Goal: Task Accomplishment & Management: Manage account settings

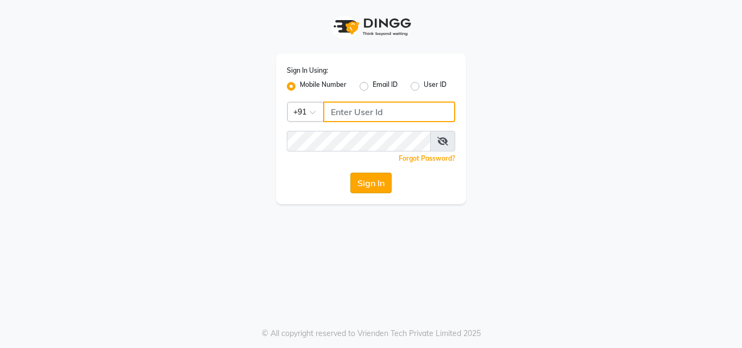
type input "9209191006"
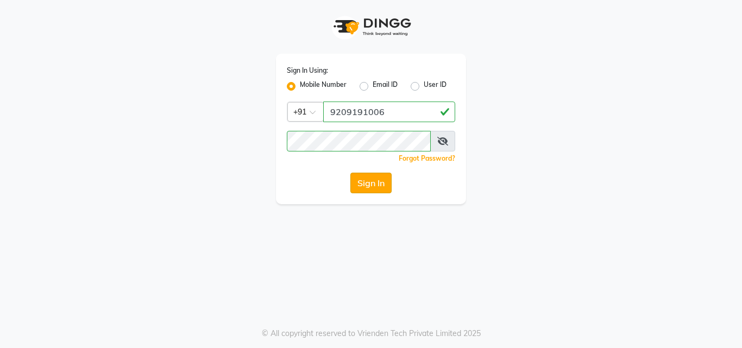
click at [377, 186] on button "Sign In" at bounding box center [370, 183] width 41 height 21
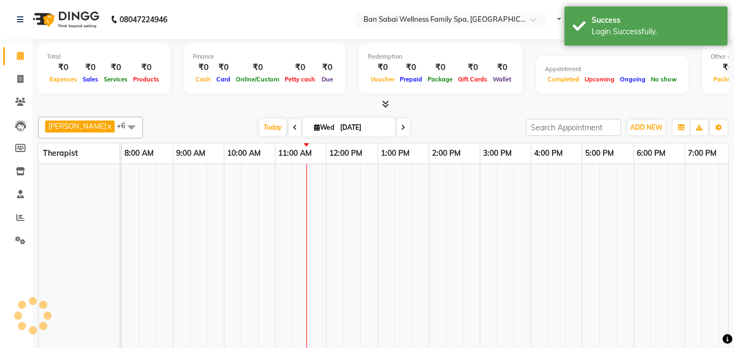
select select "en"
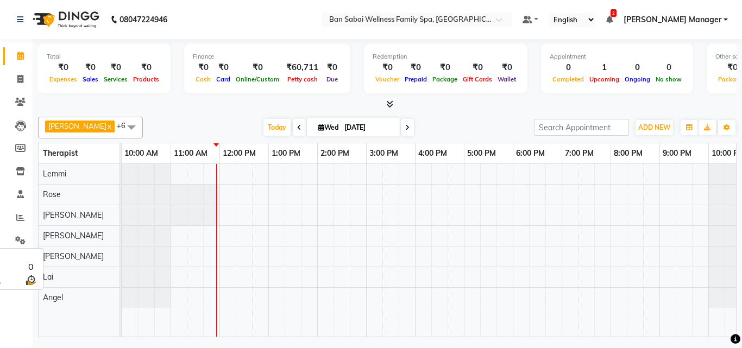
click at [74, 256] on div "[PERSON_NAME]" at bounding box center [79, 257] width 81 height 20
click at [121, 125] on span at bounding box center [132, 127] width 22 height 21
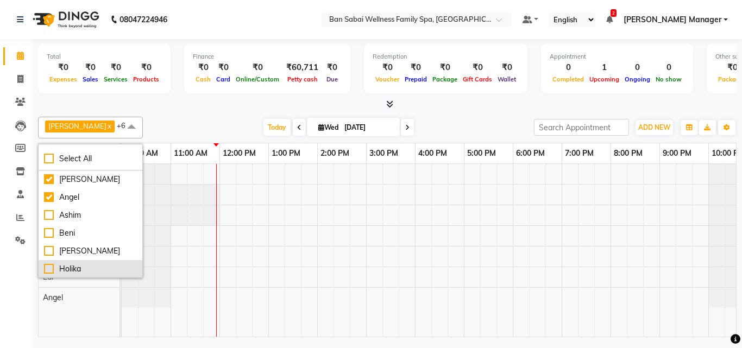
click at [50, 271] on div "Holika" at bounding box center [90, 268] width 93 height 11
checkbox input "true"
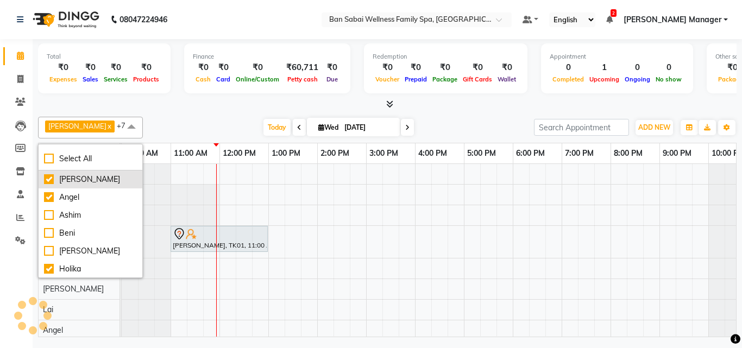
click at [49, 178] on div "[PERSON_NAME]" at bounding box center [90, 179] width 93 height 11
checkbox input "false"
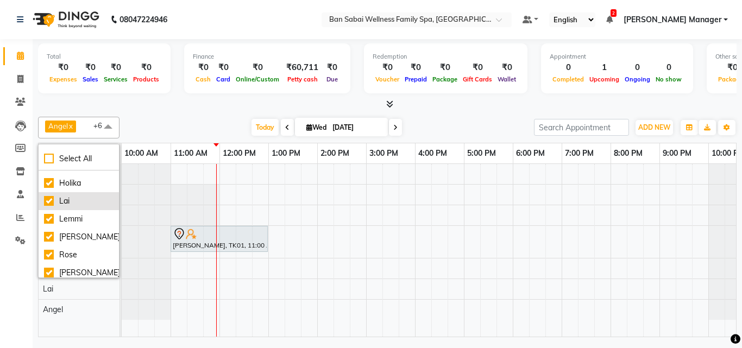
scroll to position [90, 0]
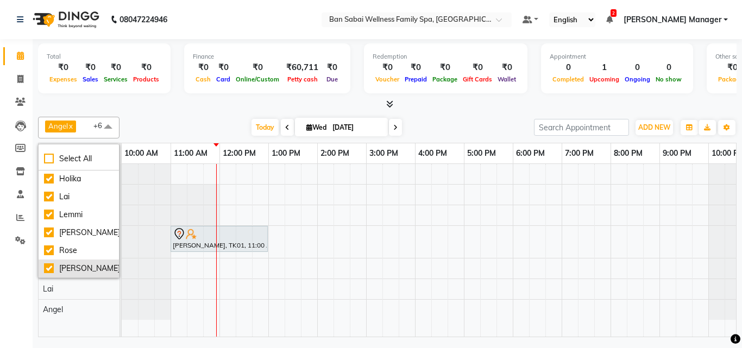
click at [57, 267] on div "[PERSON_NAME]" at bounding box center [79, 268] width 70 height 11
checkbox input "false"
click at [142, 112] on div "[PERSON_NAME] x Lemmi x Rinsit Ronra x Rose x Holika x +5 Select All [PERSON_NA…" at bounding box center [387, 224] width 699 height 225
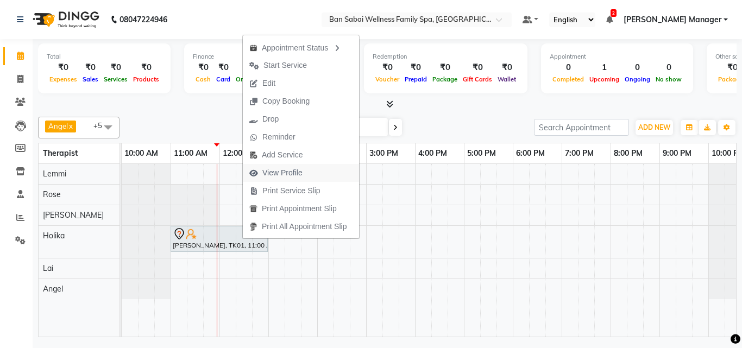
click at [273, 177] on span "View Profile" at bounding box center [282, 172] width 40 height 11
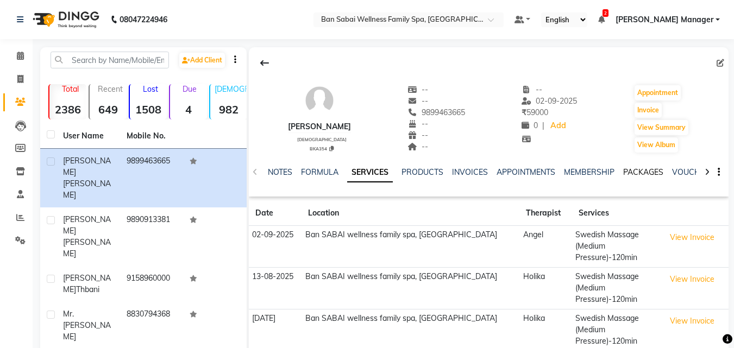
click at [635, 173] on link "PACKAGES" at bounding box center [643, 172] width 40 height 10
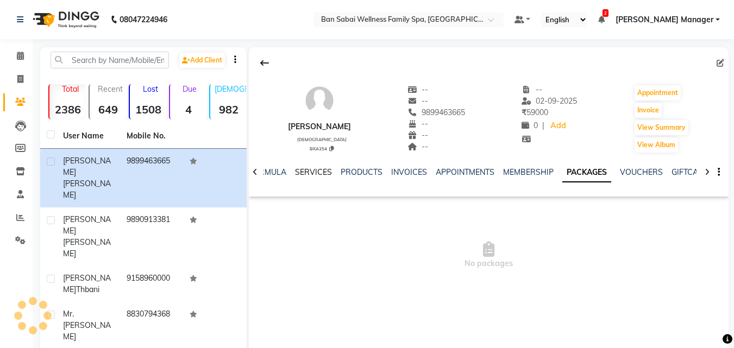
click at [303, 172] on link "SERVICES" at bounding box center [313, 172] width 37 height 10
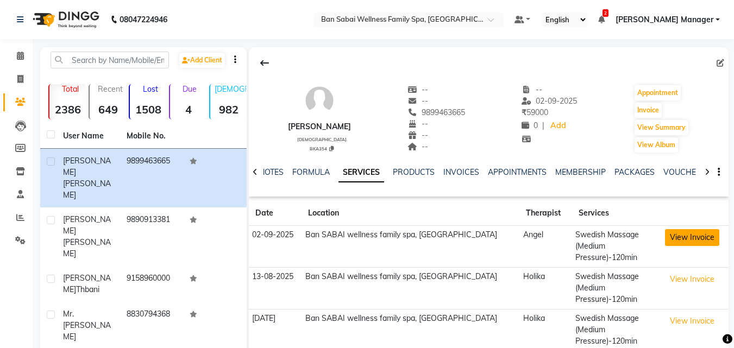
click at [694, 236] on button "View Invoice" at bounding box center [692, 237] width 54 height 17
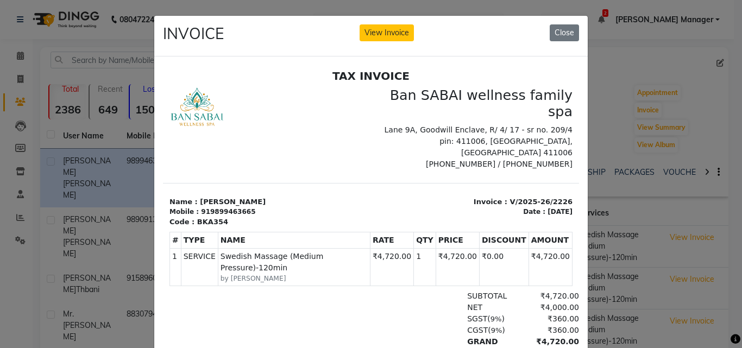
scroll to position [9, 0]
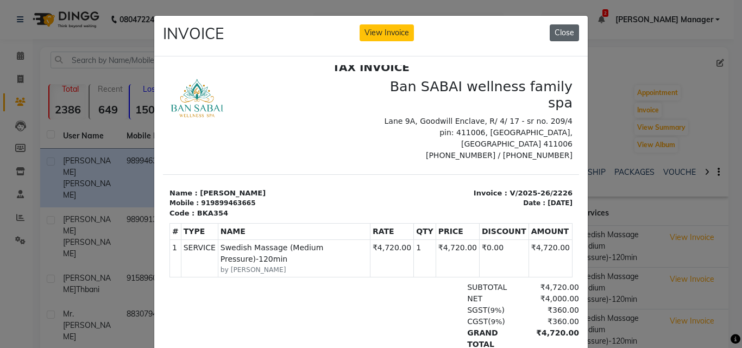
click at [558, 33] on button "Close" at bounding box center [564, 32] width 29 height 17
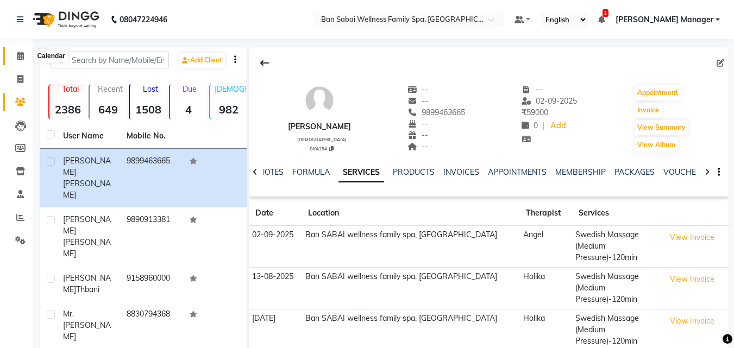
click at [18, 55] on icon at bounding box center [20, 56] width 7 height 8
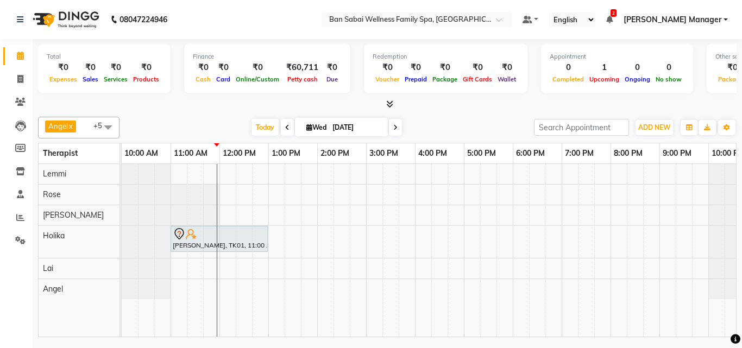
click at [102, 125] on span at bounding box center [108, 127] width 22 height 21
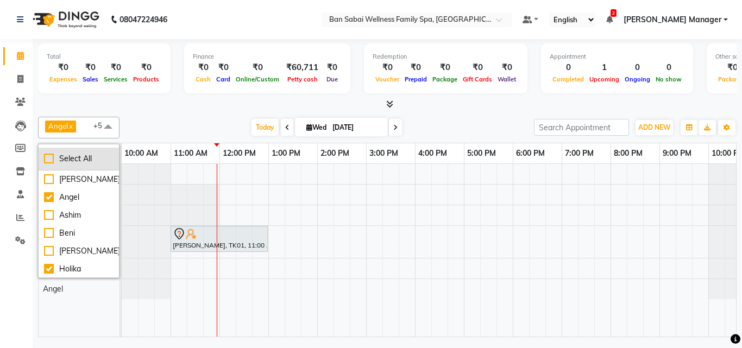
click at [51, 155] on div "Select All" at bounding box center [79, 158] width 70 height 11
checkbox input "true"
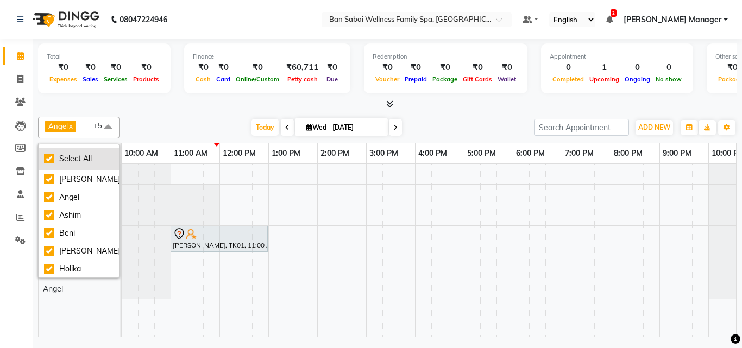
checkbox input "true"
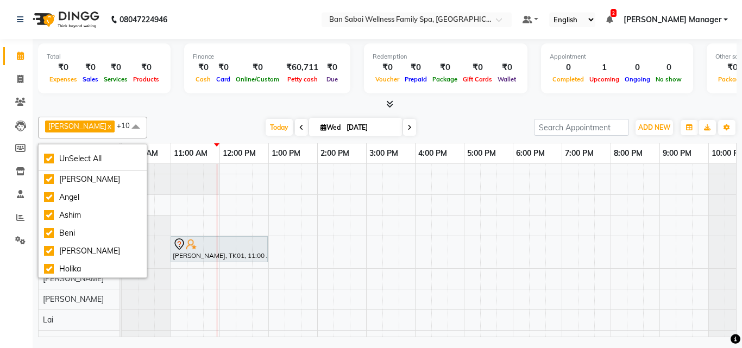
scroll to position [74, 0]
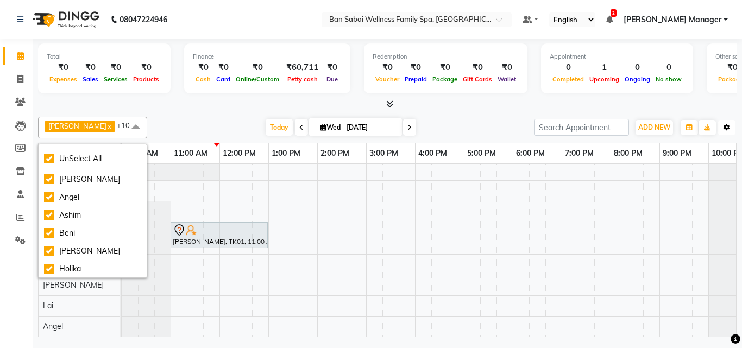
click at [722, 121] on button "Toggle Dropdown" at bounding box center [726, 127] width 17 height 15
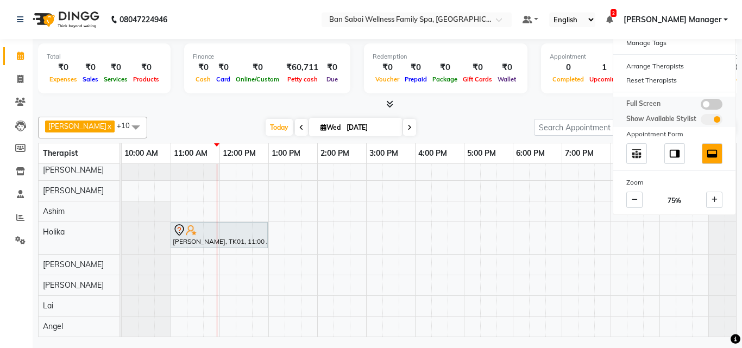
click at [717, 104] on span at bounding box center [712, 104] width 22 height 11
click at [701, 106] on input "checkbox" at bounding box center [701, 106] width 0 height 0
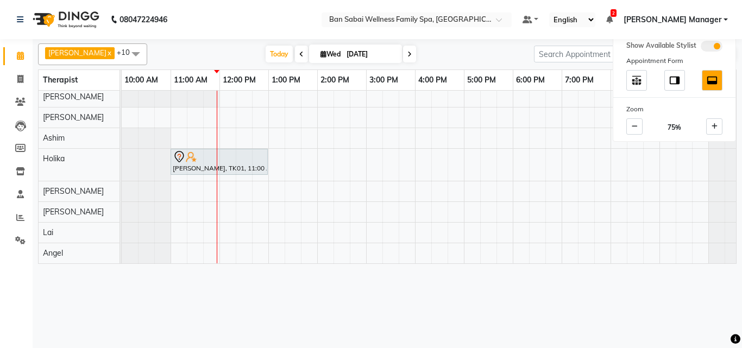
scroll to position [3, 0]
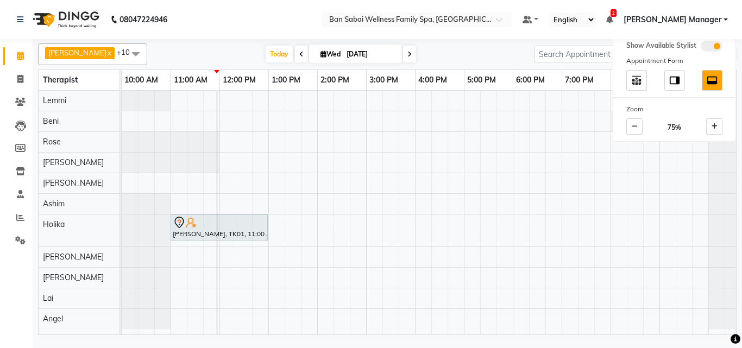
click at [285, 20] on nav "08047224946 Select Location × Ban Sabai Wellness Family Spa, Kalyani Nagar Defa…" at bounding box center [371, 19] width 742 height 39
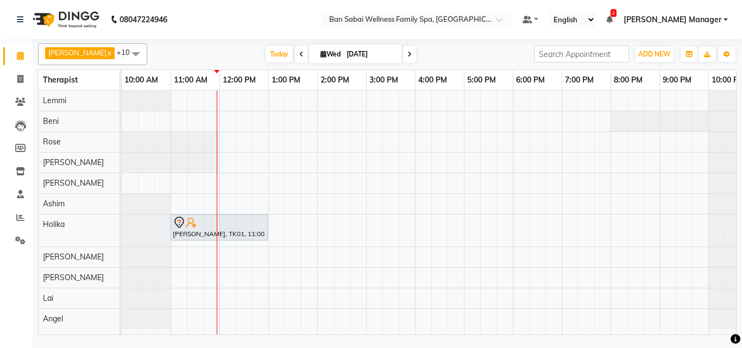
scroll to position [0, 0]
click at [125, 49] on span at bounding box center [136, 53] width 22 height 21
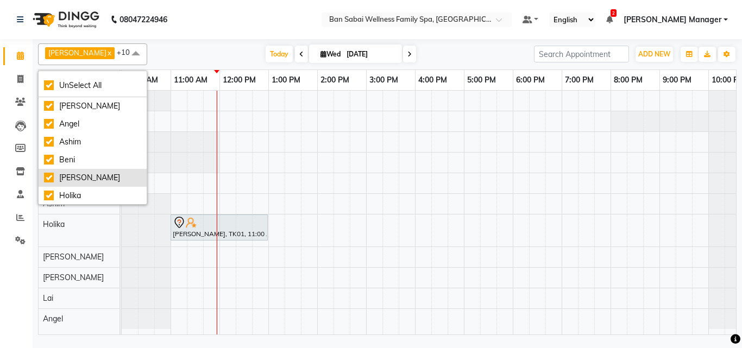
click at [50, 176] on div "[PERSON_NAME]" at bounding box center [92, 177] width 97 height 11
checkbox input "false"
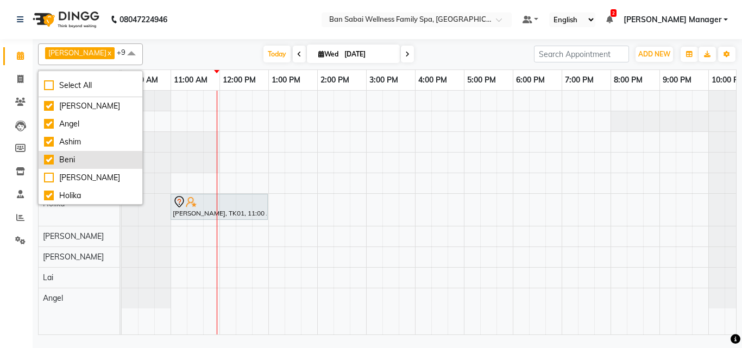
click at [54, 158] on div "Beni" at bounding box center [90, 159] width 93 height 11
checkbox input "false"
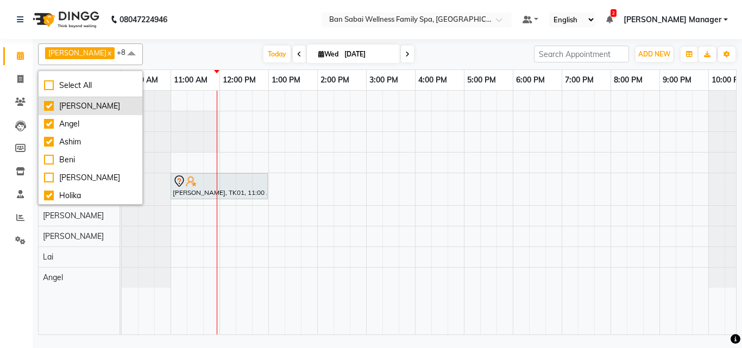
click at [49, 105] on div "[PERSON_NAME]" at bounding box center [90, 106] width 93 height 11
checkbox input "false"
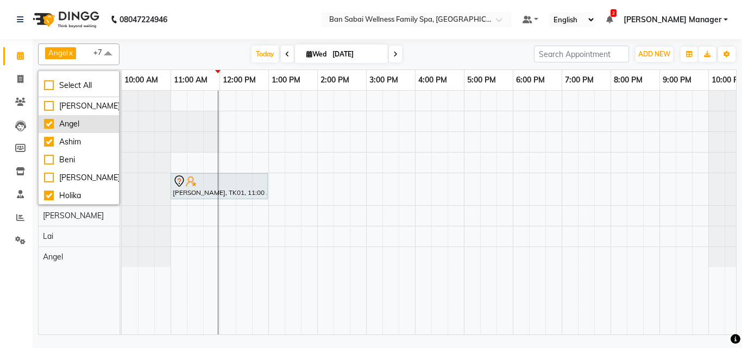
click at [48, 124] on div "Angel" at bounding box center [79, 123] width 70 height 11
checkbox input "false"
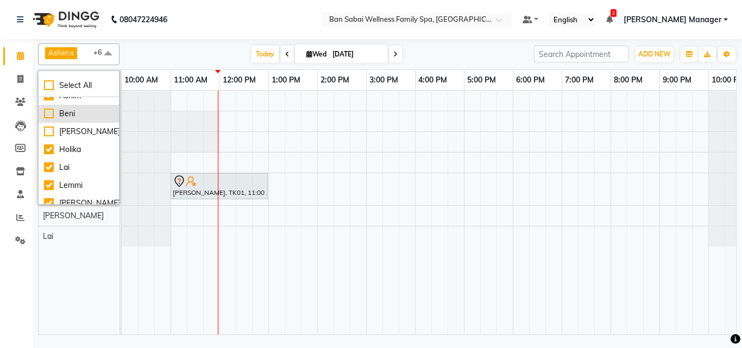
scroll to position [90, 0]
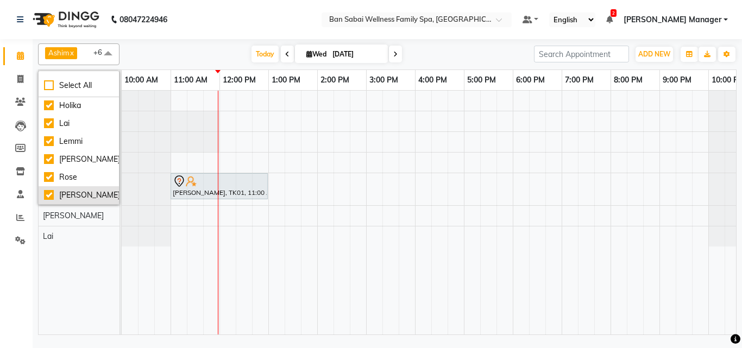
click at [50, 197] on div "[PERSON_NAME]" at bounding box center [79, 195] width 70 height 11
checkbox input "false"
click at [205, 25] on nav "08047224946 Select Location × Ban Sabai Wellness Family Spa, Kalyani Nagar Defa…" at bounding box center [371, 19] width 742 height 39
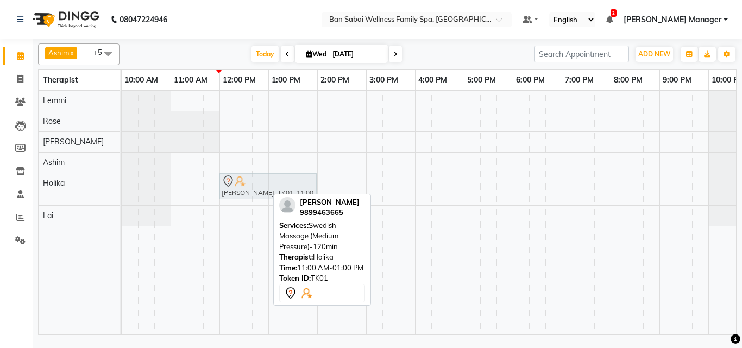
drag, startPoint x: 227, startPoint y: 191, endPoint x: 271, endPoint y: 184, distance: 44.5
click at [122, 184] on div "[PERSON_NAME], TK01, 11:00 AM-01:00 PM, Swedish Massage (Medium Pressure)-120mi…" at bounding box center [122, 189] width 0 height 32
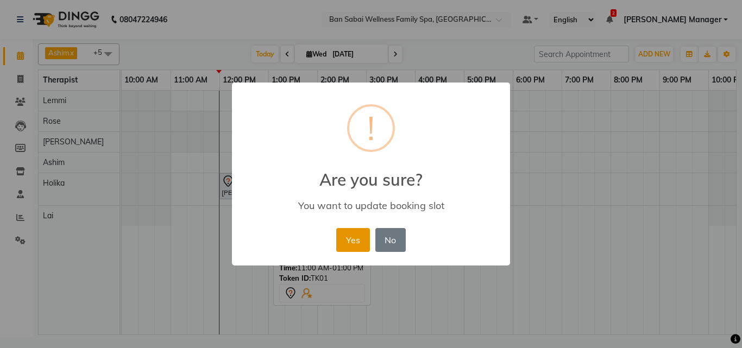
click at [349, 238] on button "Yes" at bounding box center [352, 240] width 33 height 24
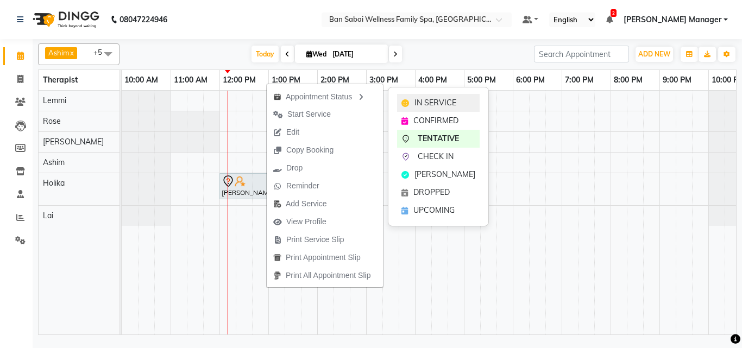
click at [423, 103] on span "IN SERVICE" at bounding box center [436, 102] width 42 height 11
